Goal: Task Accomplishment & Management: Manage account settings

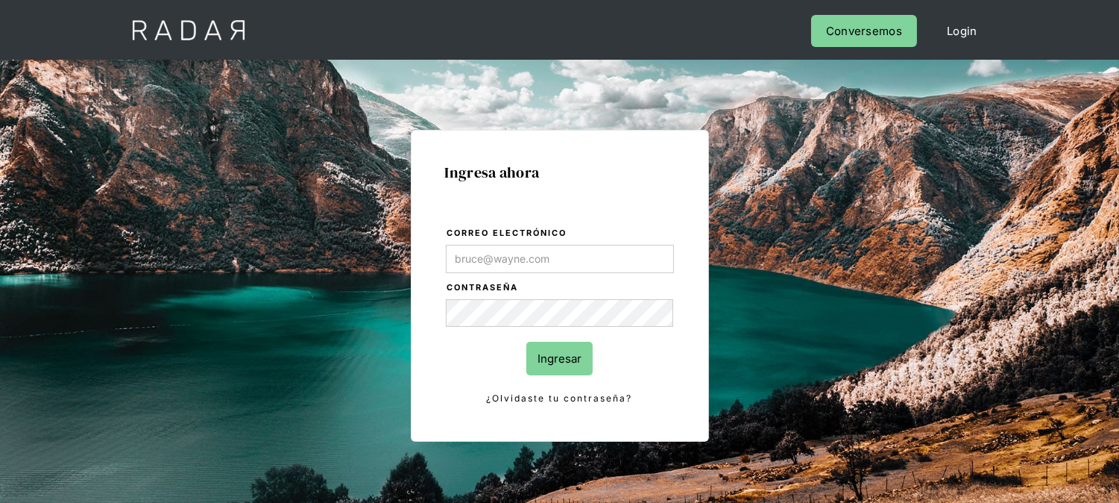
type input "[EMAIL_ADDRESS][DOMAIN_NAME]"
click at [564, 375] on input "Ingresar" at bounding box center [560, 359] width 66 height 34
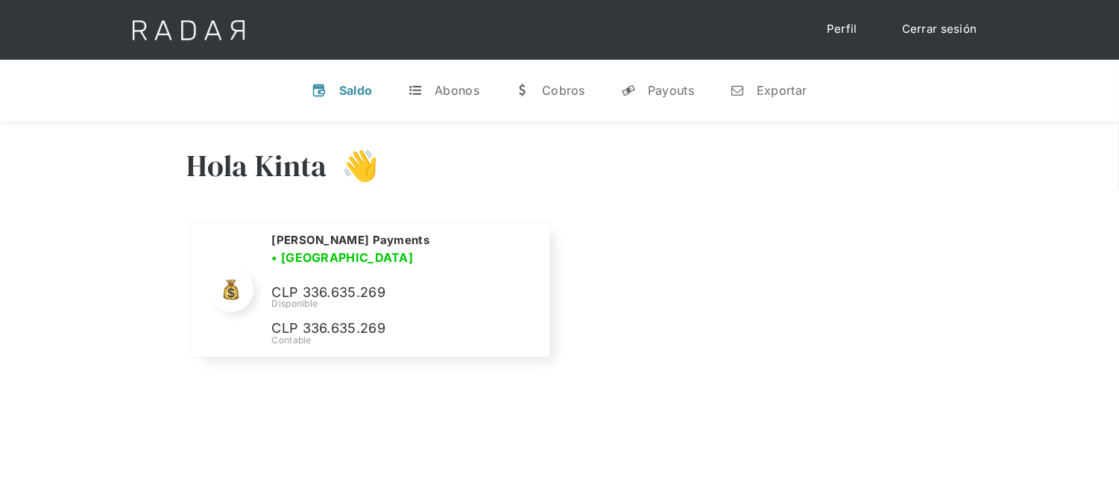
click at [121, 206] on div "Hola Kinta 👋 Cargando tus cuentas... Nombre de la empresa • Conectada • Descone…" at bounding box center [559, 254] width 1119 height 267
